Goal: Transaction & Acquisition: Purchase product/service

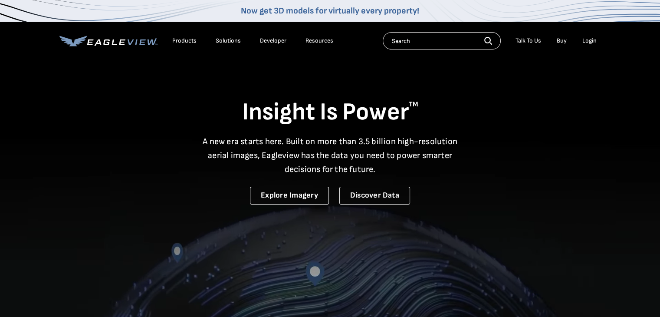
click at [590, 39] on div "Login" at bounding box center [589, 41] width 14 height 8
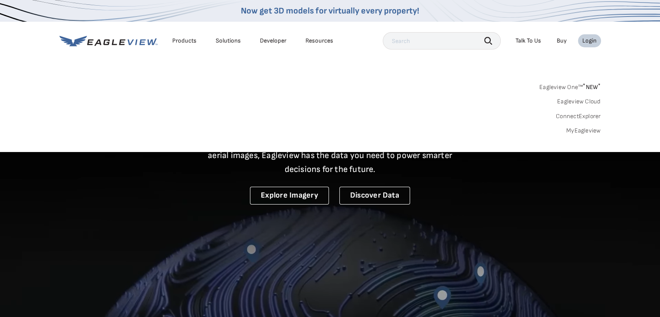
click at [571, 128] on link "MyEagleview" at bounding box center [583, 131] width 35 height 8
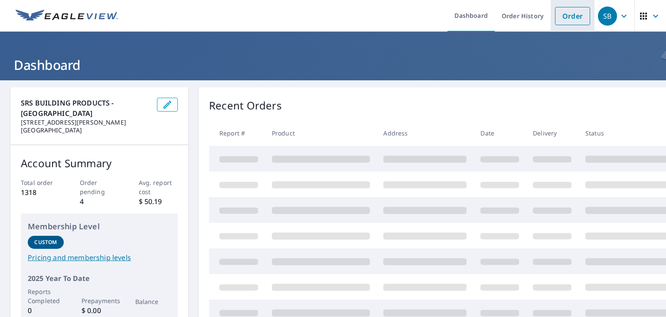
click at [559, 17] on link "Order" at bounding box center [572, 16] width 35 height 18
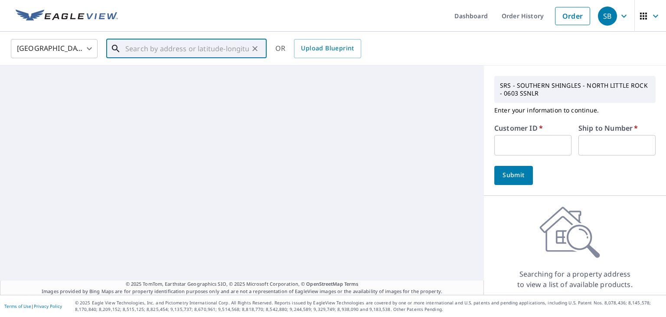
click at [141, 46] on input "text" at bounding box center [187, 48] width 124 height 24
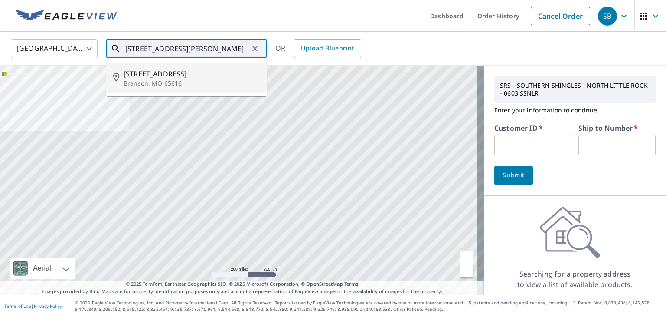
click at [158, 77] on span "[STREET_ADDRESS]" at bounding box center [192, 74] width 136 height 10
type input "[STREET_ADDRESS][PERSON_NAME]"
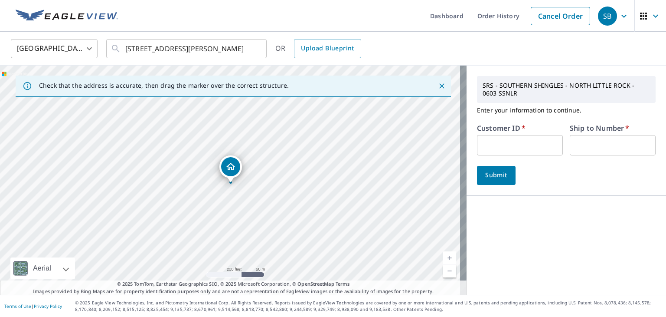
click at [487, 143] on input "text" at bounding box center [520, 145] width 86 height 20
paste input "S059955"
type input "S059955"
click at [580, 148] on input "text" at bounding box center [613, 145] width 86 height 20
type input "1"
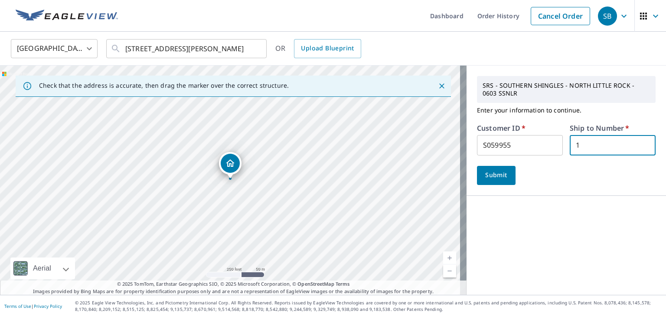
click at [489, 177] on span "Submit" at bounding box center [496, 175] width 25 height 11
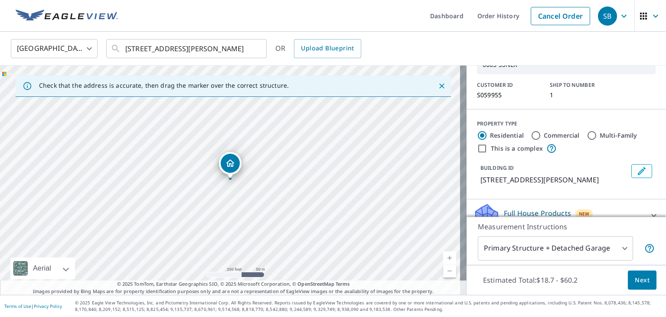
scroll to position [130, 0]
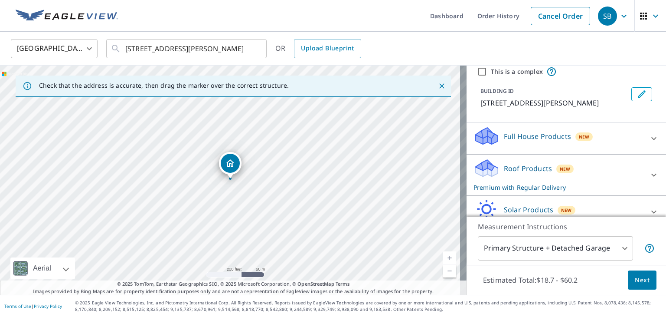
click at [648, 173] on div at bounding box center [654, 174] width 21 height 21
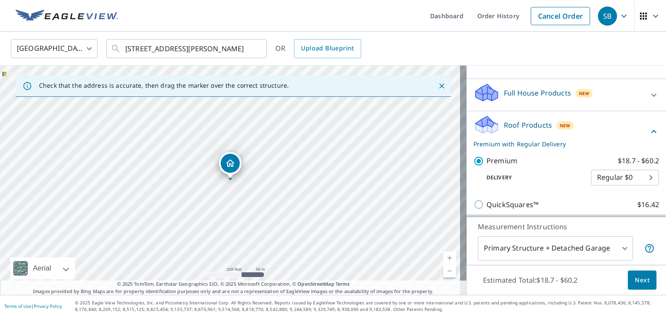
click at [640, 279] on span "Next" at bounding box center [642, 280] width 15 height 11
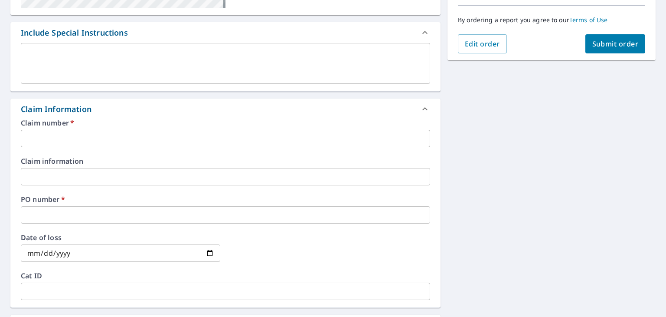
scroll to position [217, 0]
click at [56, 136] on input "text" at bounding box center [226, 137] width 410 height 17
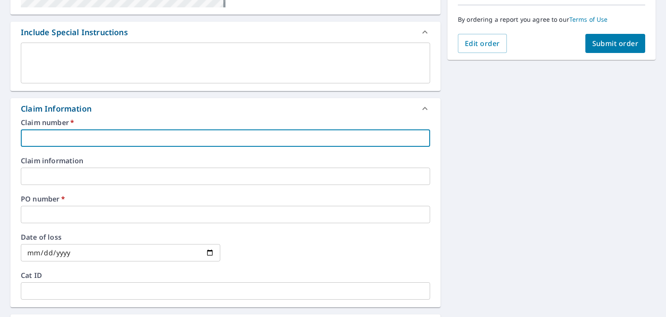
type input "1"
checkbox input "true"
type input "12"
checkbox input "true"
type input "123"
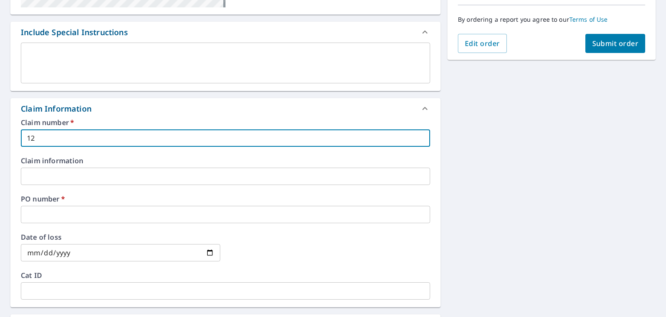
checkbox input "true"
type input "123"
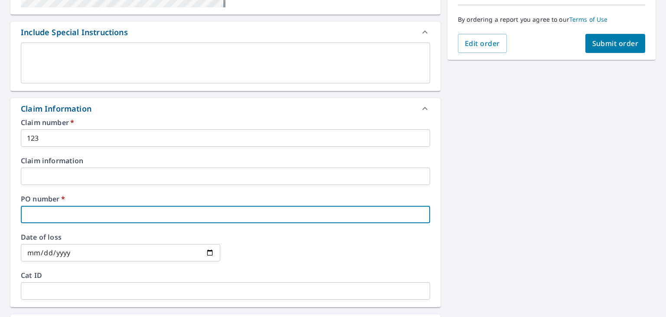
click at [49, 213] on input "text" at bounding box center [226, 214] width 410 height 17
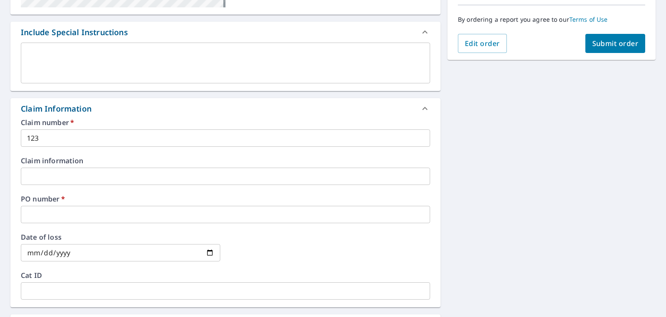
click at [40, 223] on div "Claim number   * 123 ​ Claim information ​ PO number   * ​ Date of loss ​ Cat I…" at bounding box center [225, 213] width 430 height 188
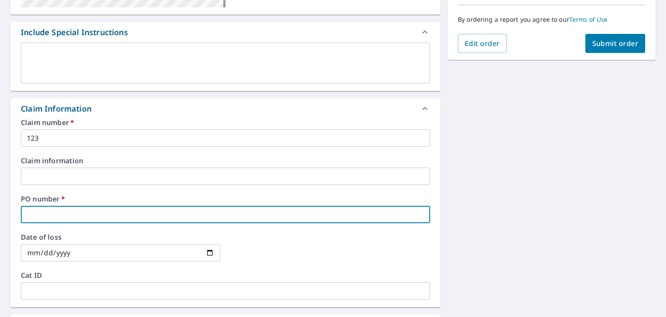
click at [38, 216] on input "text" at bounding box center [226, 214] width 410 height 17
type input "r"
checkbox input "true"
type input "rr"
checkbox input "true"
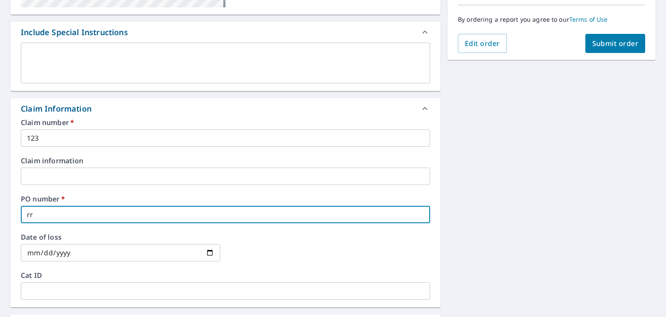
type input "rre"
checkbox input "true"
type input "rr"
checkbox input "true"
type input "r"
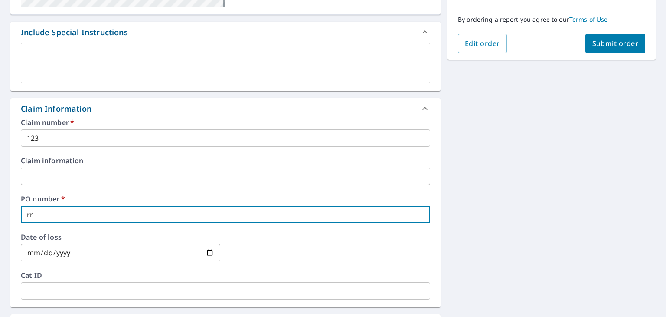
checkbox input "true"
type input "R"
checkbox input "true"
type input "RE"
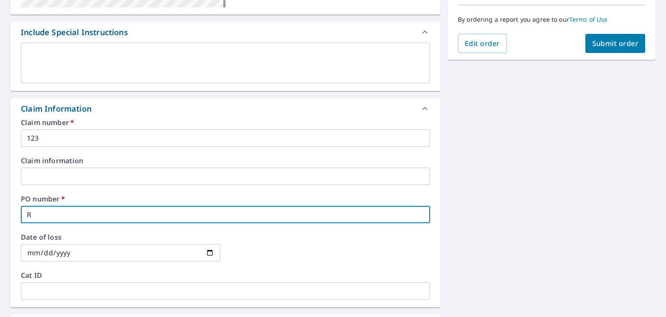
checkbox input "true"
type input "RED"
checkbox input "true"
type input "RED"
checkbox input "true"
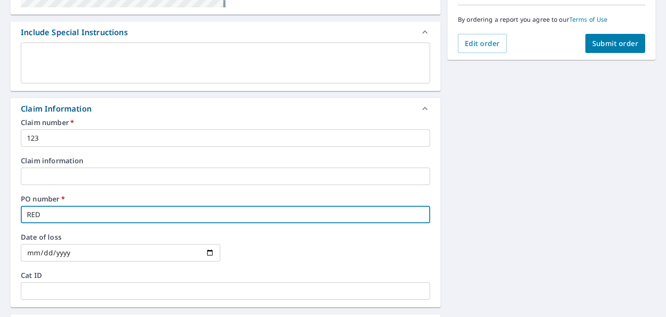
type input "RED R"
checkbox input "true"
type input "RED RO"
checkbox input "true"
type input "RED ROO"
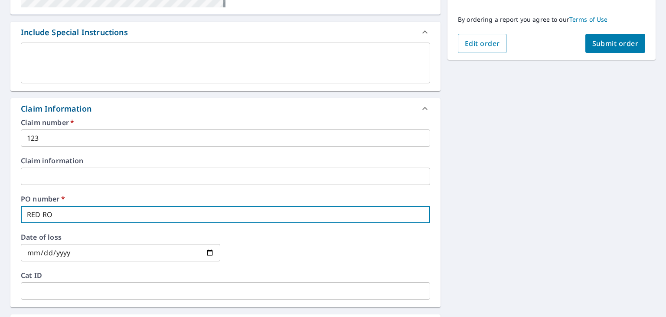
checkbox input "true"
type input "RED ROOF"
checkbox input "true"
type input "RED ROOF"
checkbox input "true"
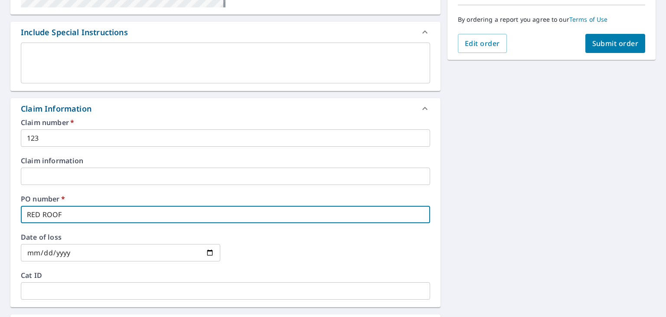
type input "RED ROOF I"
checkbox input "true"
type input "RED ROOF IN"
checkbox input "true"
type input "RED ROOF INN"
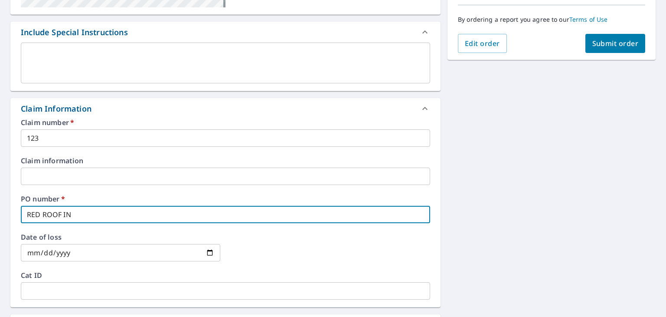
checkbox input "true"
type input "RED ROOF INN"
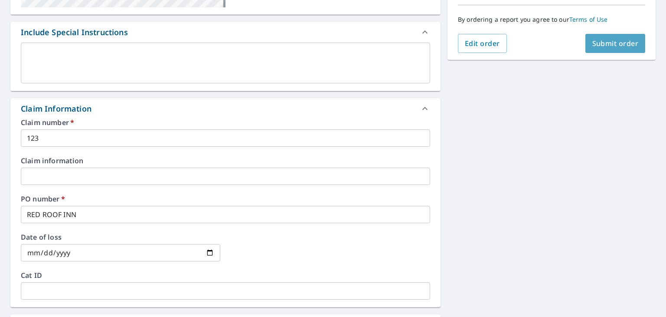
click at [595, 41] on span "Submit order" at bounding box center [616, 44] width 46 height 10
checkbox input "true"
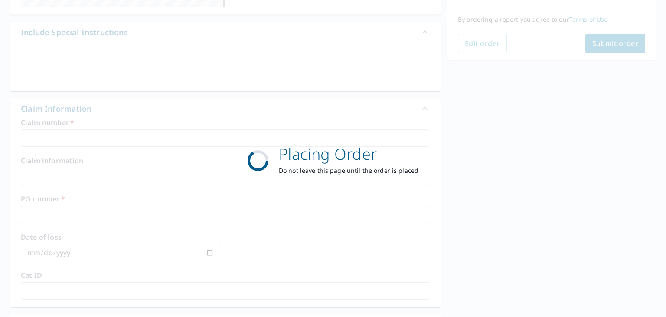
scroll to position [194, 0]
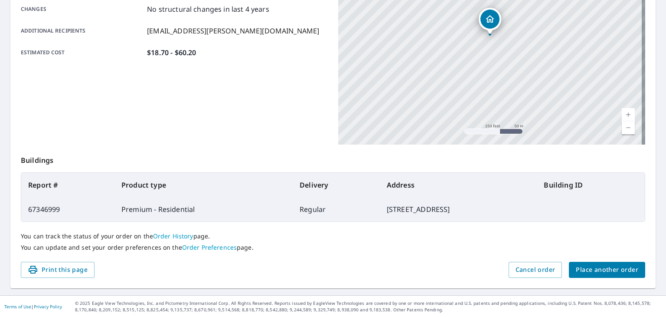
click at [591, 268] on span "Place another order" at bounding box center [607, 269] width 62 height 11
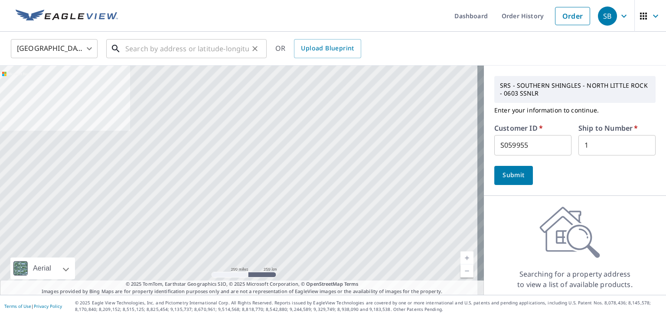
click at [137, 51] on input "text" at bounding box center [187, 48] width 124 height 24
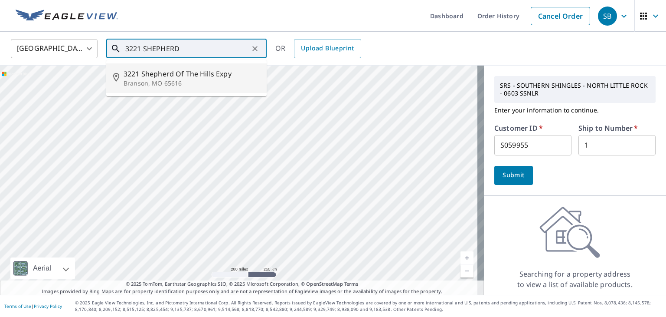
click at [160, 79] on p "Branson, MO 65616" at bounding box center [192, 83] width 136 height 9
type input "[STREET_ADDRESS]"
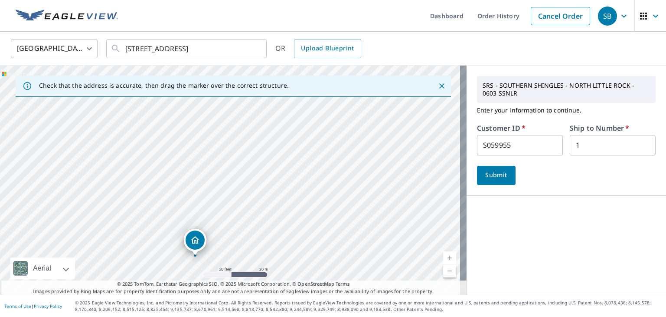
drag, startPoint x: 210, startPoint y: 172, endPoint x: 194, endPoint y: 245, distance: 74.2
click at [487, 177] on span "Submit" at bounding box center [496, 175] width 25 height 11
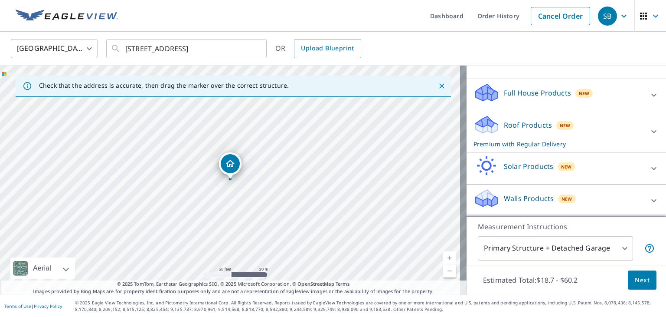
scroll to position [183, 0]
click at [649, 129] on icon at bounding box center [654, 131] width 10 height 10
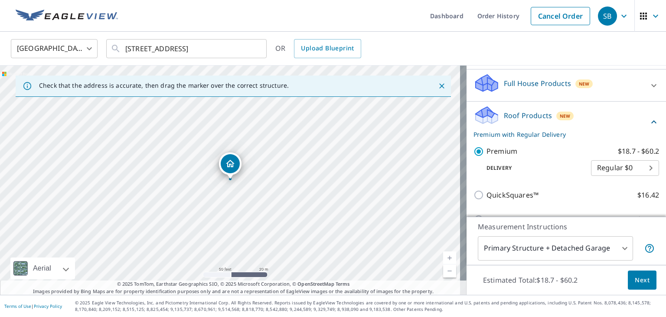
click at [649, 127] on icon at bounding box center [654, 122] width 10 height 10
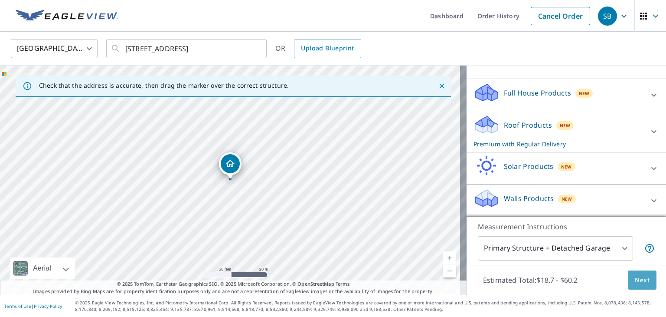
click at [635, 278] on span "Next" at bounding box center [642, 280] width 15 height 11
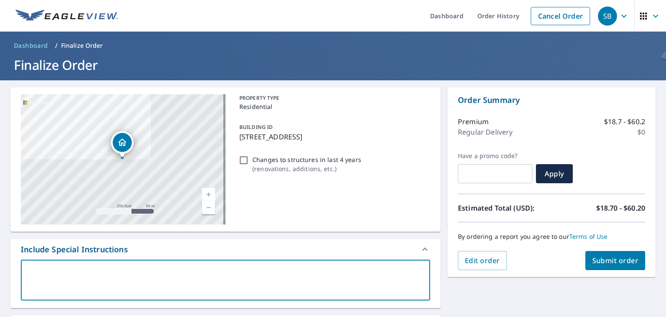
click at [52, 276] on textarea at bounding box center [225, 280] width 397 height 25
type textarea "G"
type textarea "x"
checkbox input "true"
type textarea "GE"
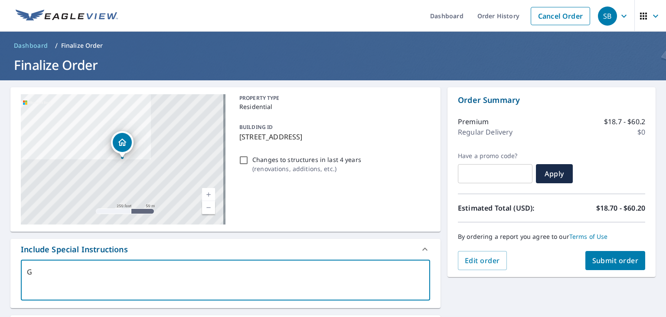
type textarea "x"
checkbox input "true"
type textarea "GET"
type textarea "x"
checkbox input "true"
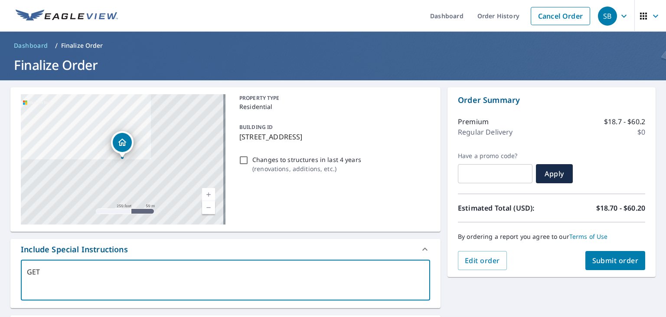
type textarea "GET"
type textarea "x"
checkbox input "true"
type textarea "GET S"
type textarea "x"
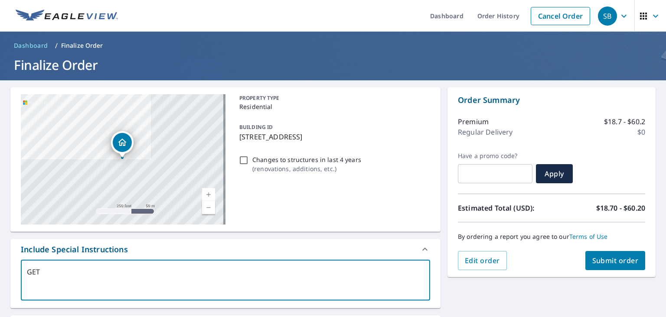
checkbox input "true"
type textarea "GET SM"
type textarea "x"
checkbox input "true"
type textarea "GET SMA"
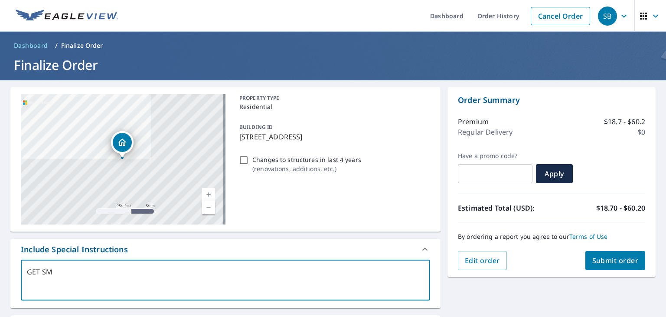
type textarea "x"
checkbox input "true"
type textarea "GET SMAL"
type textarea "x"
checkbox input "true"
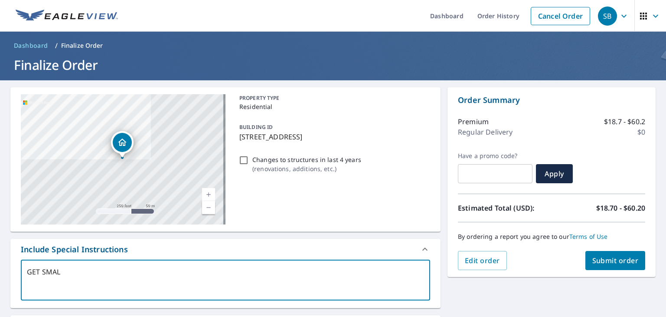
type textarea "GET SMALL"
type textarea "x"
checkbox input "true"
type textarea "GET SMALL"
type textarea "x"
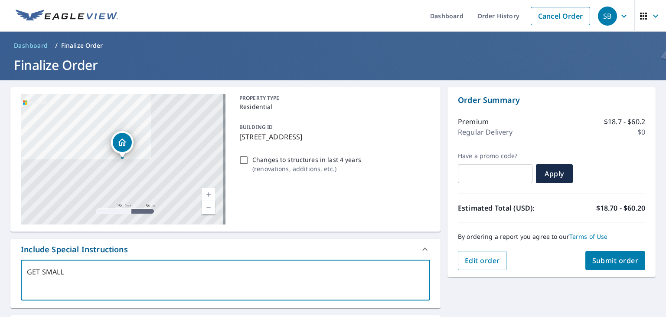
checkbox input "true"
type textarea "GET SMALL B"
type textarea "x"
checkbox input "true"
type textarea "GET SMALL BU"
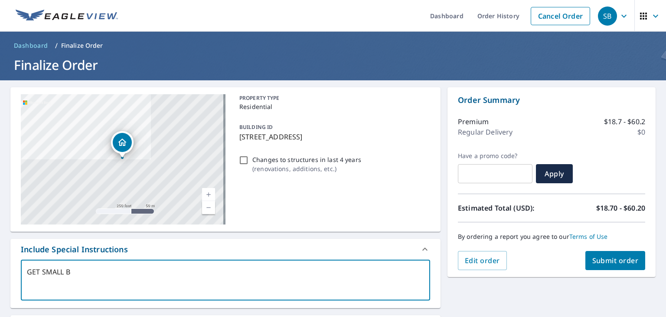
type textarea "x"
checkbox input "true"
type textarea "GET SMALL [PERSON_NAME]"
type textarea "x"
checkbox input "true"
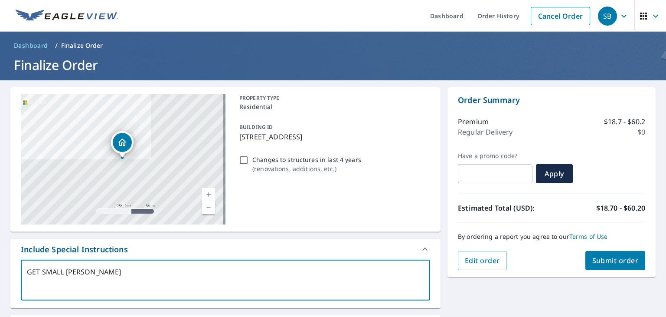
type textarea "GET SMALL BUIK"
type textarea "x"
checkbox input "true"
type textarea "GET SMALL [PERSON_NAME]"
type textarea "x"
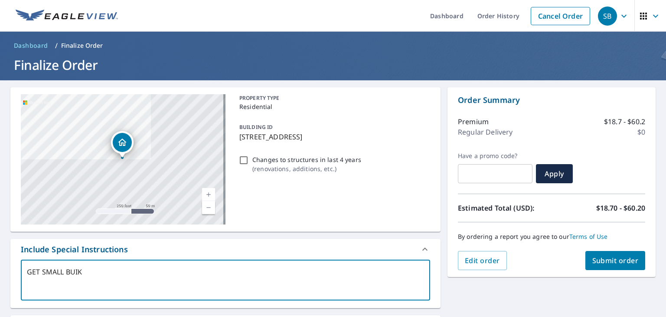
checkbox input "true"
type textarea "GET SMALL BUIL"
type textarea "x"
checkbox input "true"
type textarea "GET SMALL BUILD"
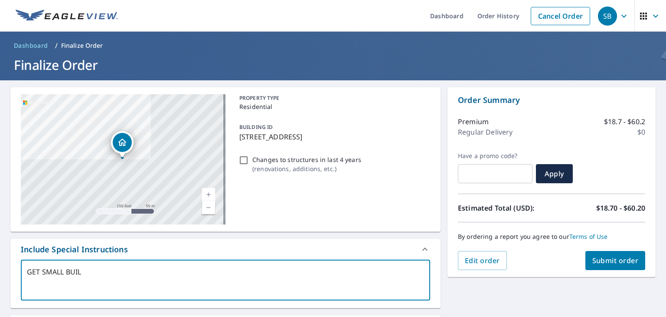
type textarea "x"
checkbox input "true"
type textarea "GET SMALL BUILDI"
type textarea "x"
checkbox input "true"
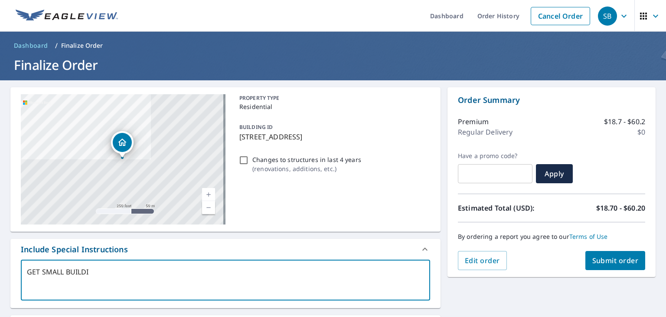
type textarea "GET SMALL BUILDIN"
type textarea "x"
checkbox input "true"
type textarea "GET SMALL BUILDING"
type textarea "x"
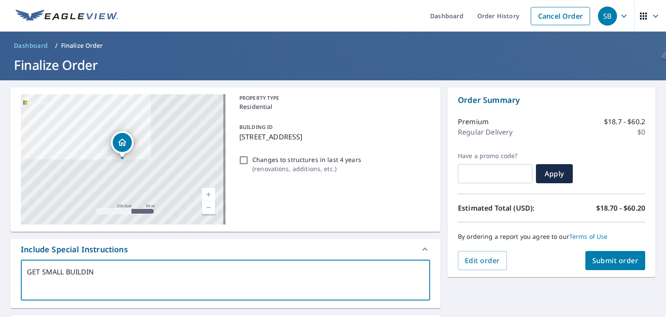
checkbox input "true"
type textarea "GET SMALL BUILDING"
type textarea "x"
checkbox input "true"
type textarea "GET SMALL BUILDING I"
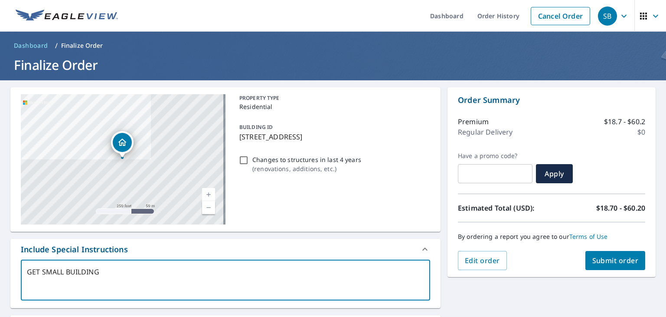
type textarea "x"
checkbox input "true"
type textarea "GET SMALL BUILDING IN"
type textarea "x"
checkbox input "true"
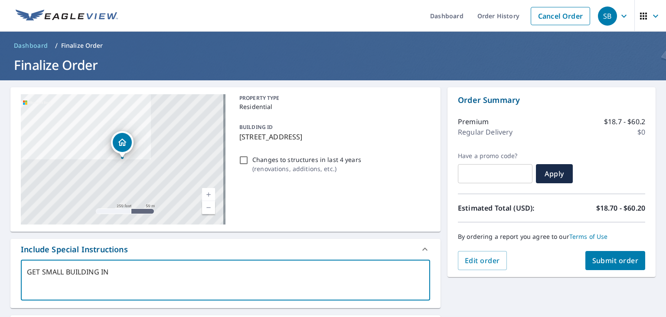
type textarea "GET SMALL BUILDING IN"
type textarea "x"
checkbox input "true"
type textarea "GET SMALL BUILDING IN T"
type textarea "x"
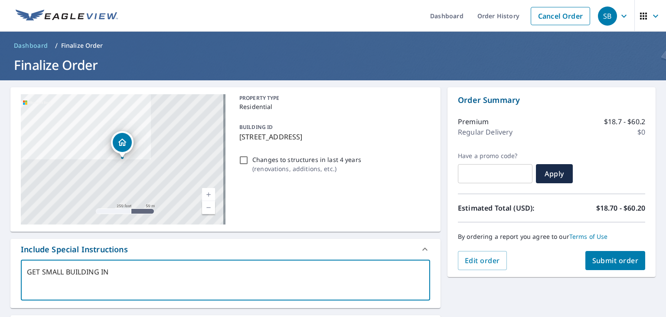
checkbox input "true"
type textarea "GET SMALL BUILDING IN TH"
type textarea "x"
checkbox input "true"
type textarea "GET SMALL BUILDING IN THE"
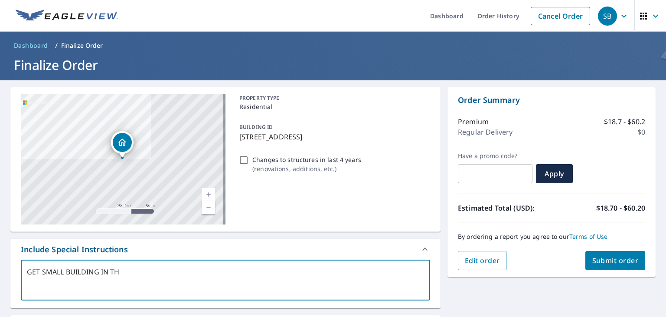
type textarea "x"
checkbox input "true"
type textarea "GET SMALL BUILDING IN THE"
type textarea "x"
checkbox input "true"
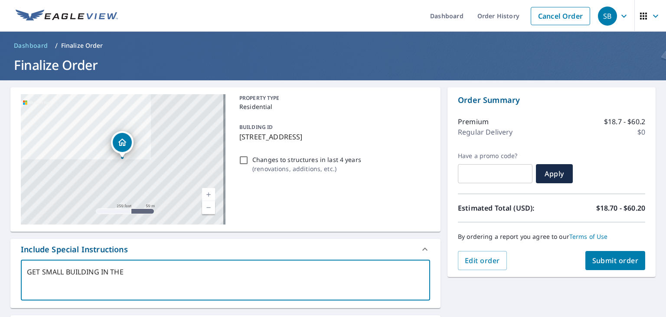
type textarea "GET SMALL BUILDING IN THE F"
type textarea "x"
checkbox input "true"
type textarea "GET SMALL BUILDING IN THE FR"
type textarea "x"
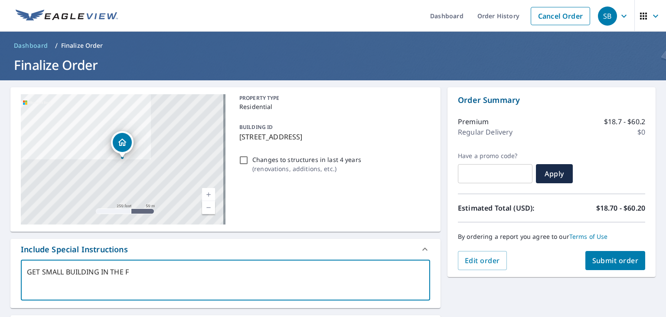
checkbox input "true"
type textarea "GET SMALL BUILDING IN THE FRO"
type textarea "x"
checkbox input "true"
type textarea "GET SMALL BUILDING IN THE FRON"
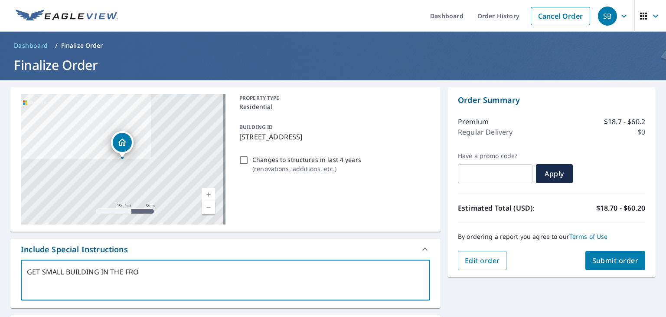
type textarea "x"
checkbox input "true"
type textarea "GET SMALL BUILDING IN THE FRONT"
type textarea "x"
checkbox input "true"
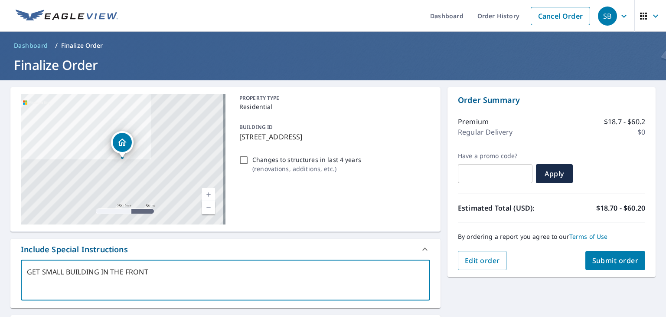
type textarea "GET SMALL BUILDING IN THE FRONT"
type textarea "x"
checkbox input "true"
type textarea "GET SMALL BUILDING IN THE FRONT T"
type textarea "x"
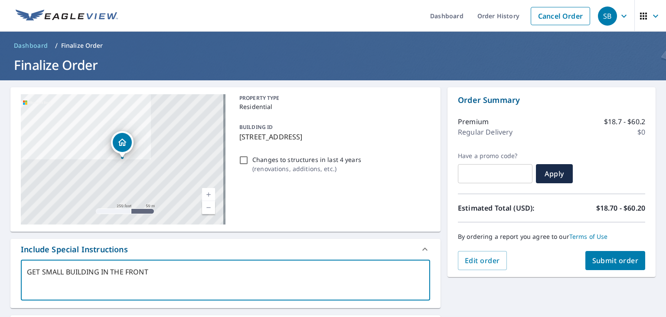
checkbox input "true"
type textarea "GET SMALL BUILDING IN THE FRONT TO"
type textarea "x"
checkbox input "true"
type textarea "GET SMALL BUILDING IN THE FRONT TOO"
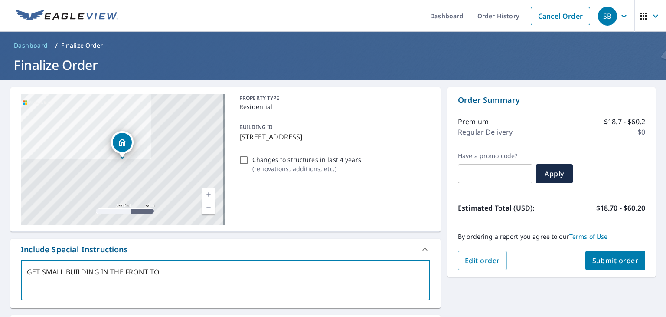
type textarea "x"
checkbox input "true"
type textarea "GET SMALL BUILDING IN THE FRONT TOO."
type textarea "x"
checkbox input "true"
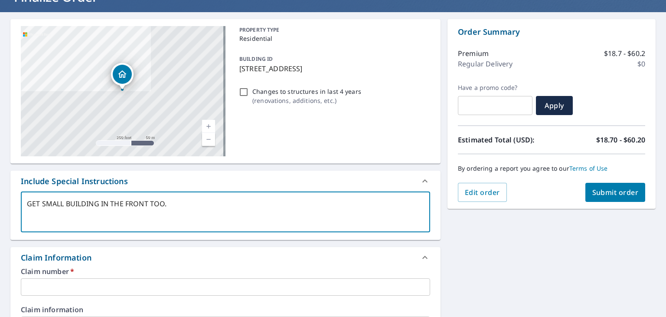
scroll to position [130, 0]
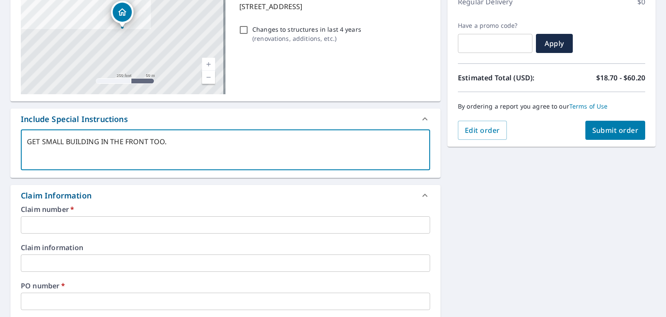
type textarea "GET SMALL BUILDING IN THE FRONT TOO."
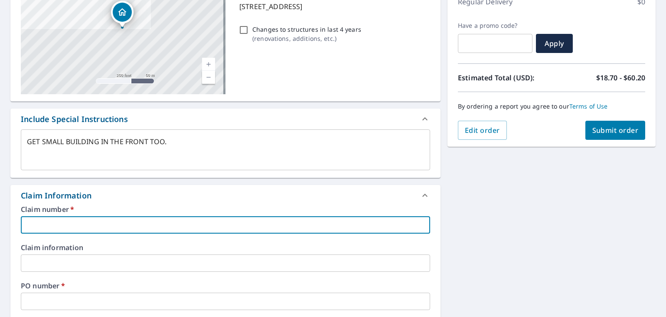
click at [65, 224] on input "text" at bounding box center [226, 224] width 410 height 17
type textarea "x"
type input "1"
checkbox input "true"
type textarea "x"
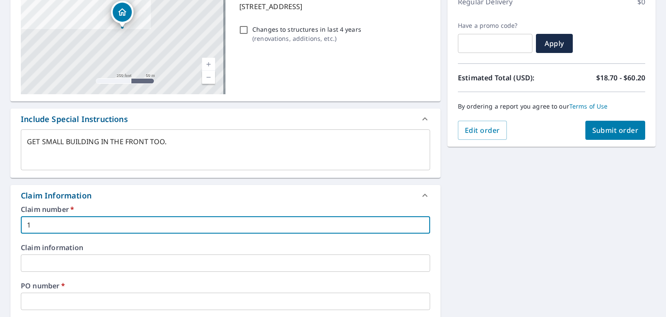
type input "12"
checkbox input "true"
type textarea "x"
type input "123"
checkbox input "true"
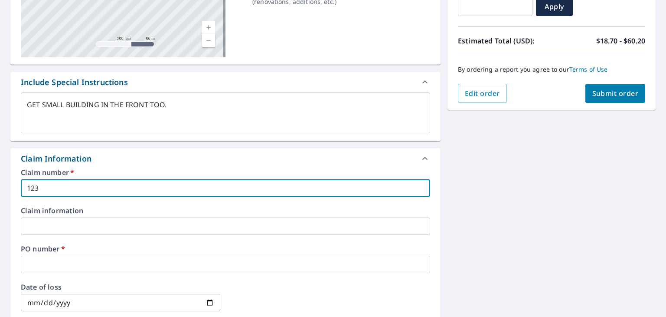
scroll to position [217, 0]
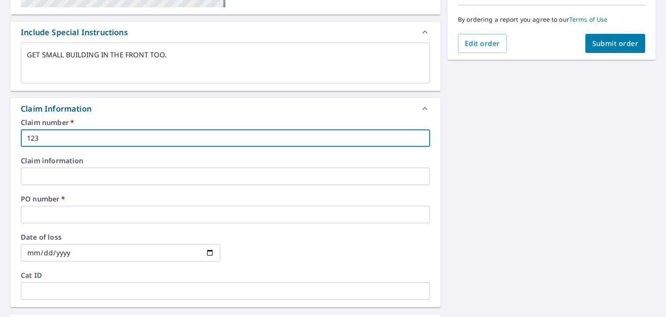
type input "123"
click at [43, 216] on input "text" at bounding box center [226, 214] width 410 height 17
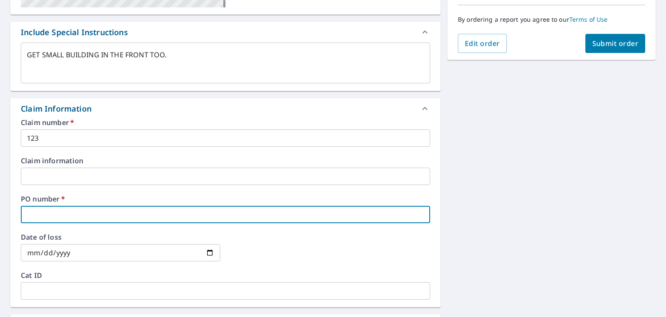
type textarea "x"
type input "A"
checkbox input "true"
type textarea "x"
type input "AM"
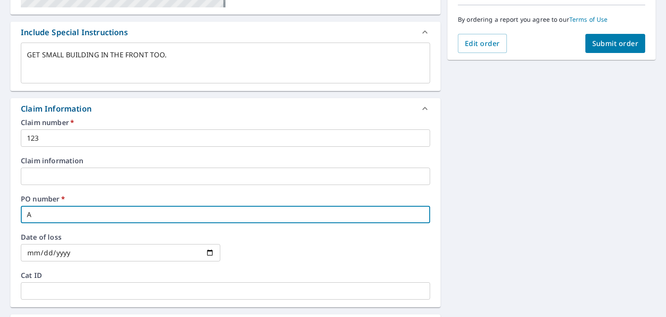
checkbox input "true"
type textarea "x"
type input "AME"
checkbox input "true"
type textarea "x"
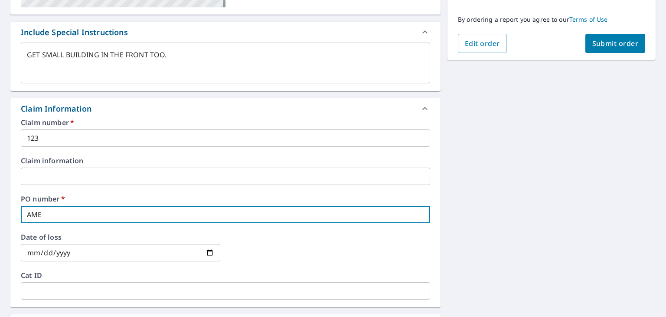
type input "AMER"
checkbox input "true"
type textarea "x"
type input "AMERI"
checkbox input "true"
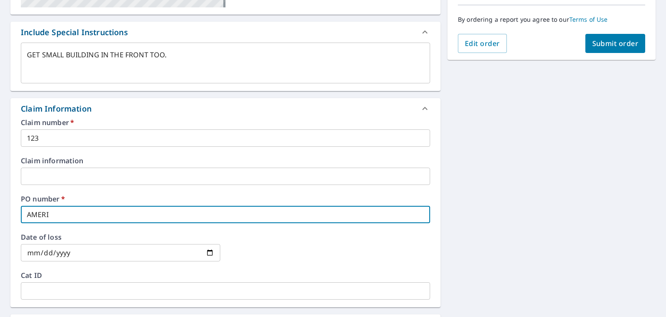
type textarea "x"
type input "AMERIC"
checkbox input "true"
type input "AMERICA"
type textarea "x"
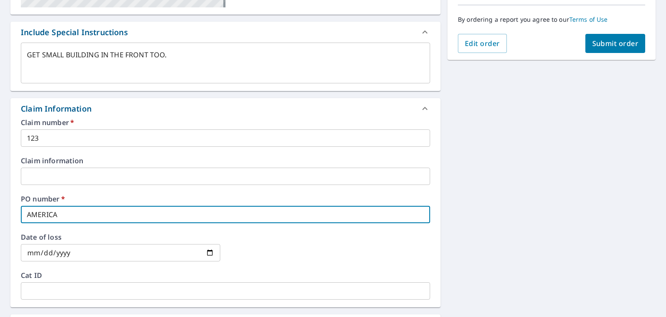
checkbox input "true"
type textarea "x"
type input "AMERICAN"
checkbox input "true"
type textarea "x"
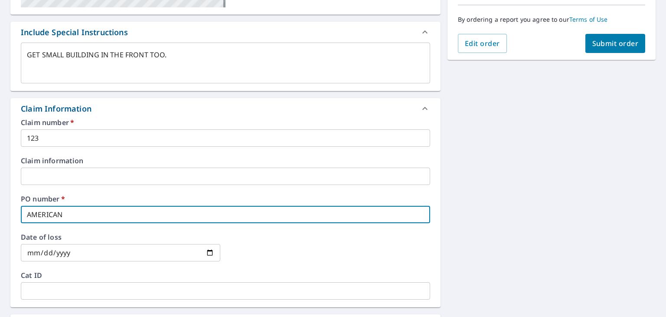
type input "AMERICAN"
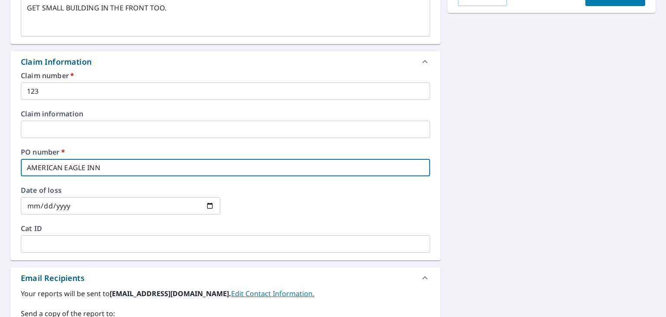
scroll to position [174, 0]
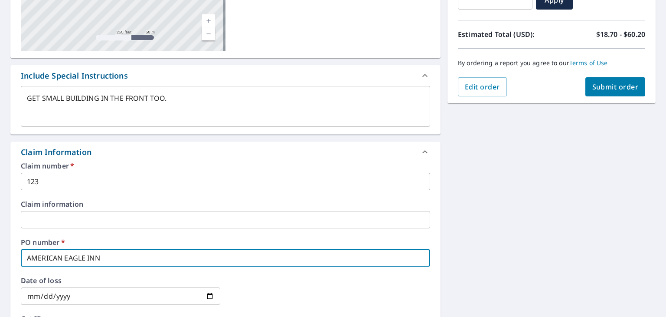
click at [597, 86] on span "Submit order" at bounding box center [616, 87] width 46 height 10
